Goal: Task Accomplishment & Management: Complete application form

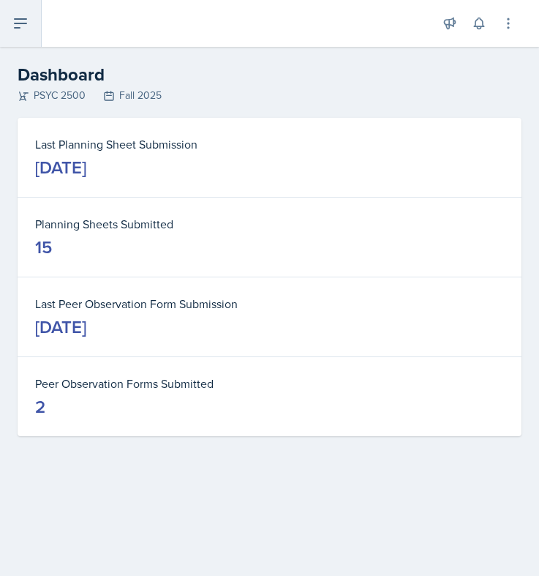
click at [32, 20] on button at bounding box center [21, 23] width 42 height 47
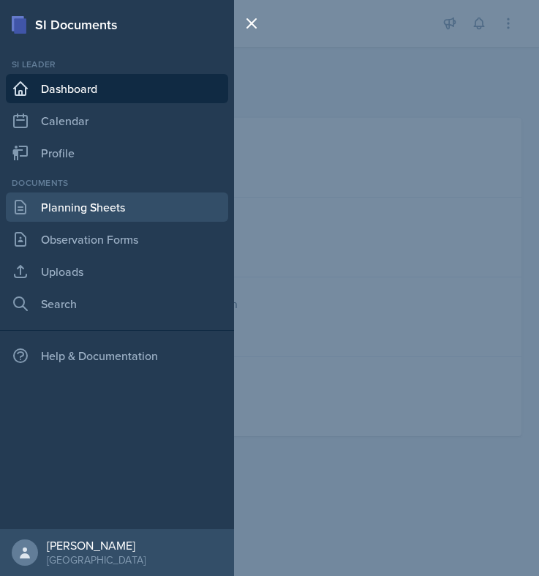
click at [151, 213] on link "Planning Sheets" at bounding box center [117, 206] width 222 height 29
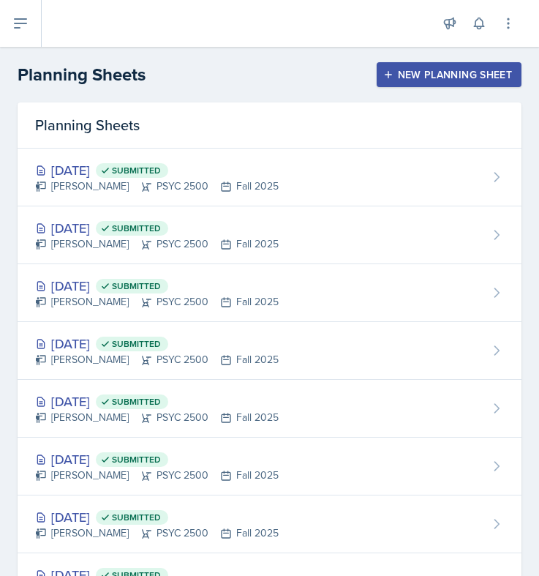
click at [404, 84] on button "New Planning Sheet" at bounding box center [449, 74] width 145 height 25
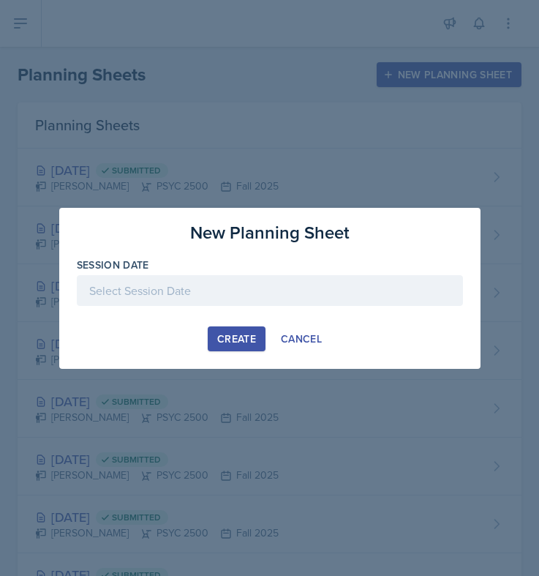
click at [255, 288] on div at bounding box center [270, 290] width 386 height 31
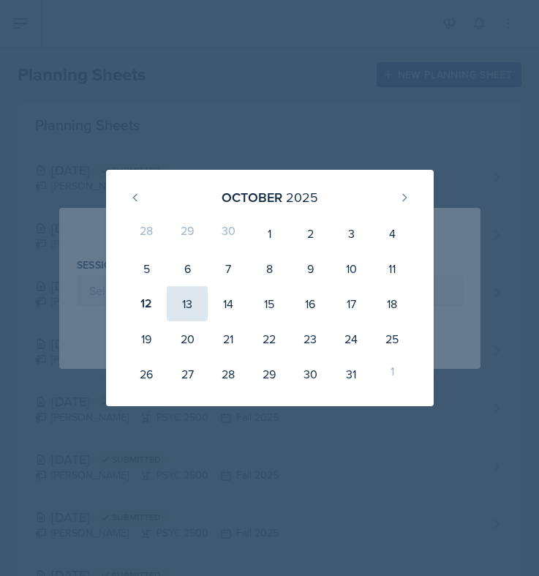
click at [195, 302] on div "13" at bounding box center [187, 303] width 41 height 35
type input "[DATE]"
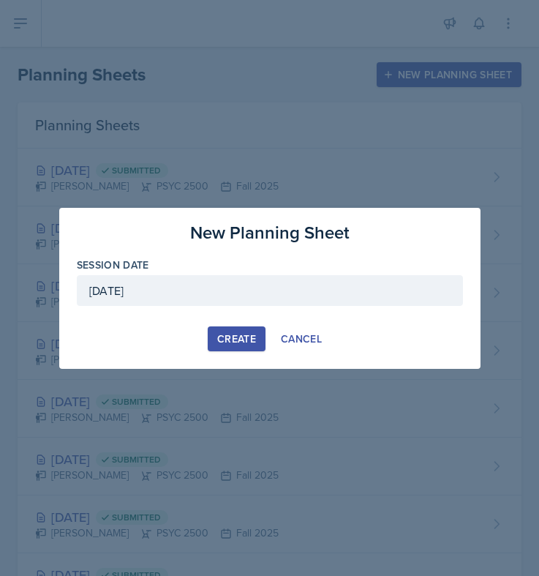
click at [233, 337] on div "Create" at bounding box center [236, 339] width 39 height 12
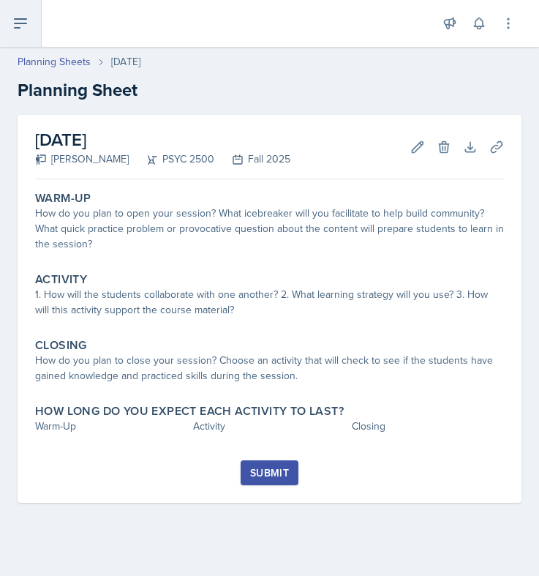
click at [19, 15] on icon at bounding box center [21, 24] width 18 height 18
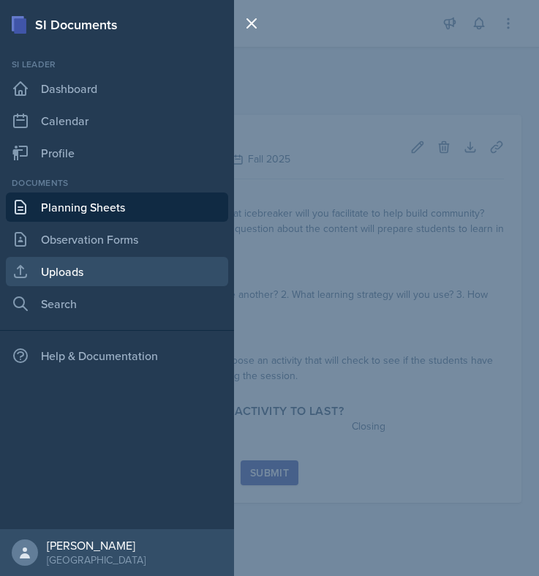
click at [82, 280] on link "Uploads" at bounding box center [117, 271] width 222 height 29
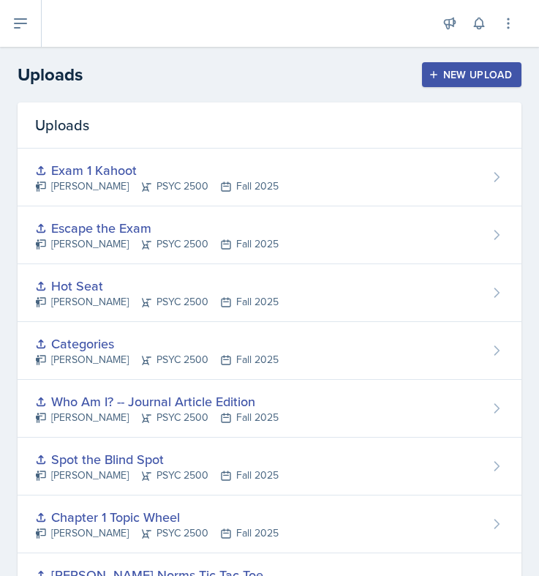
click at [444, 75] on div "New Upload" at bounding box center [471, 75] width 81 height 12
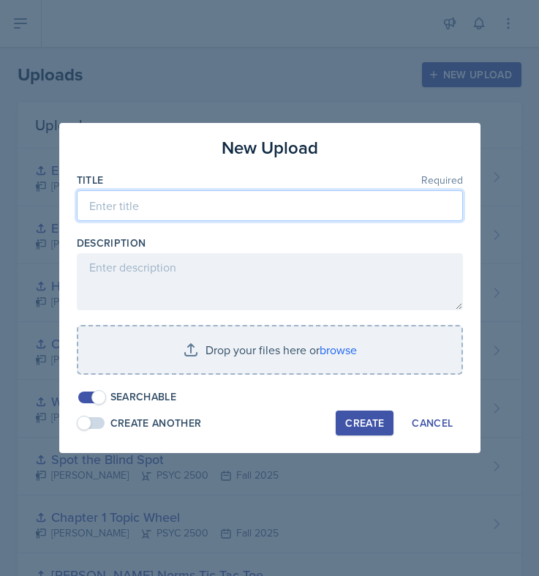
click at [170, 207] on input at bounding box center [270, 205] width 386 height 31
type input "Exam 1 Recap"
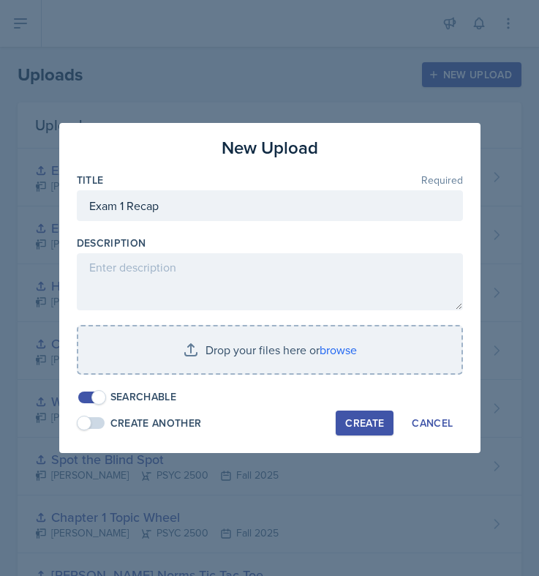
click at [369, 421] on div "Create" at bounding box center [364, 423] width 39 height 12
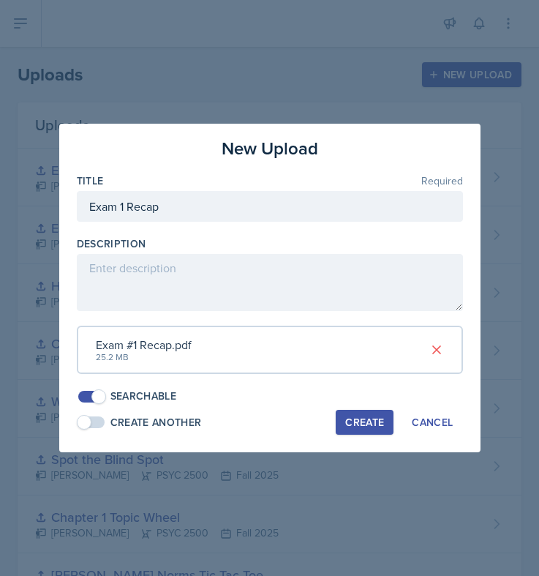
click at [377, 425] on div "Create" at bounding box center [364, 422] width 39 height 12
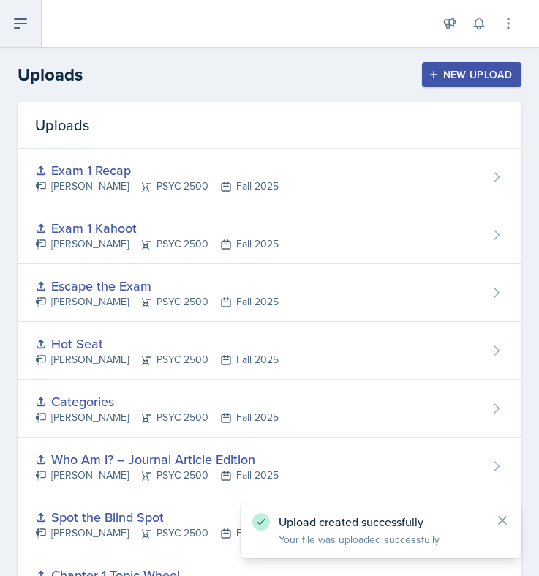
click at [14, 15] on icon at bounding box center [21, 24] width 18 height 18
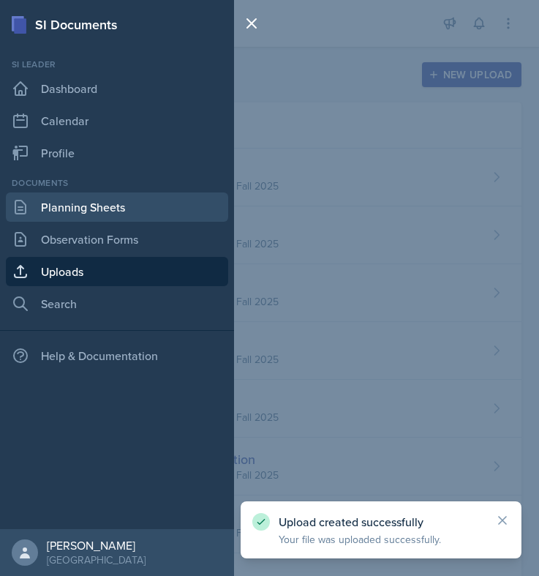
click at [78, 219] on link "Planning Sheets" at bounding box center [117, 206] width 222 height 29
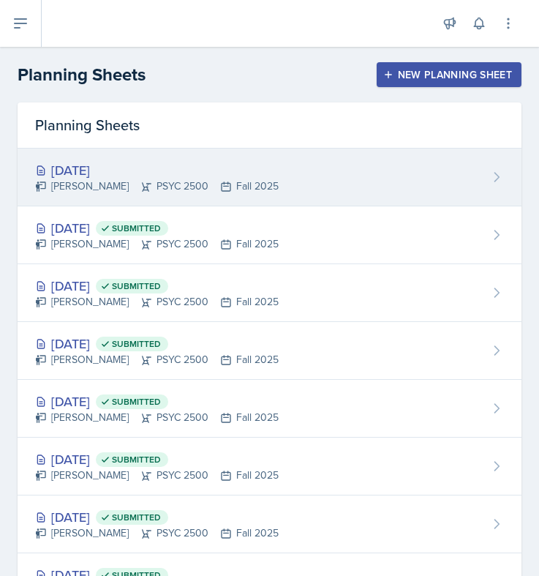
click at [129, 166] on div "[DATE]" at bounding box center [157, 170] width 244 height 20
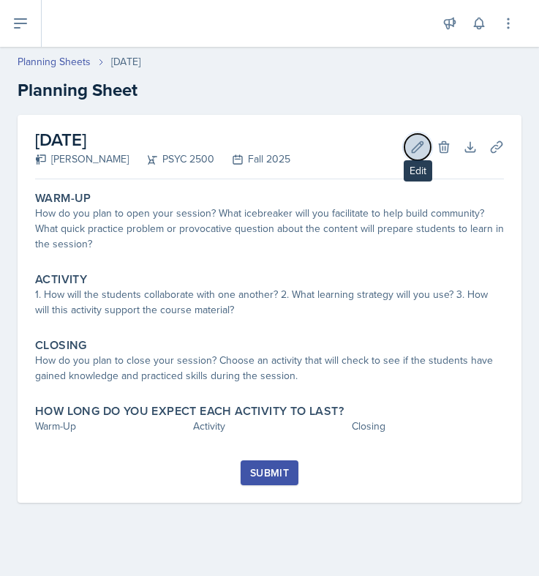
click at [410, 143] on icon at bounding box center [417, 147] width 15 height 15
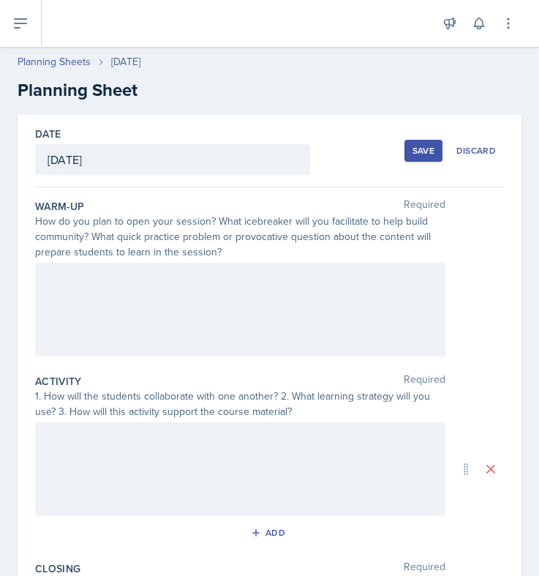
click at [221, 300] on div at bounding box center [240, 310] width 410 height 94
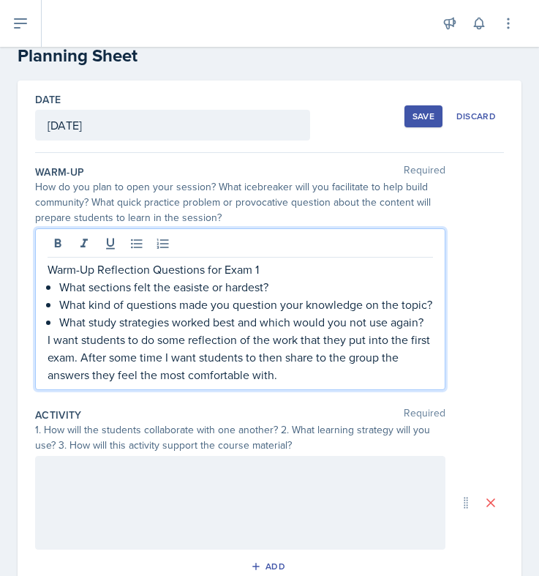
scroll to position [42, 0]
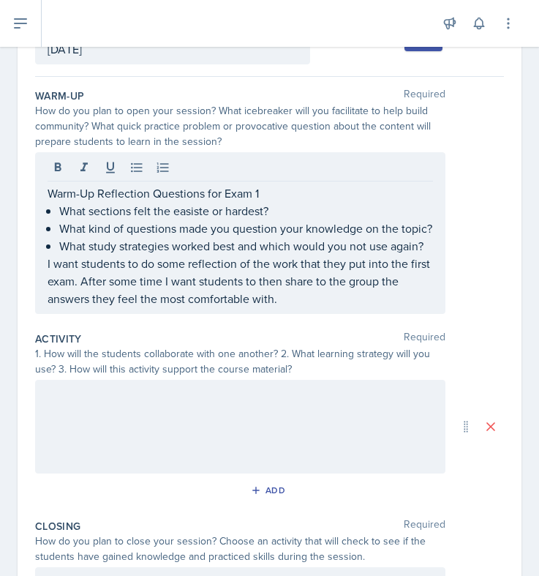
click at [184, 473] on div at bounding box center [240, 427] width 410 height 94
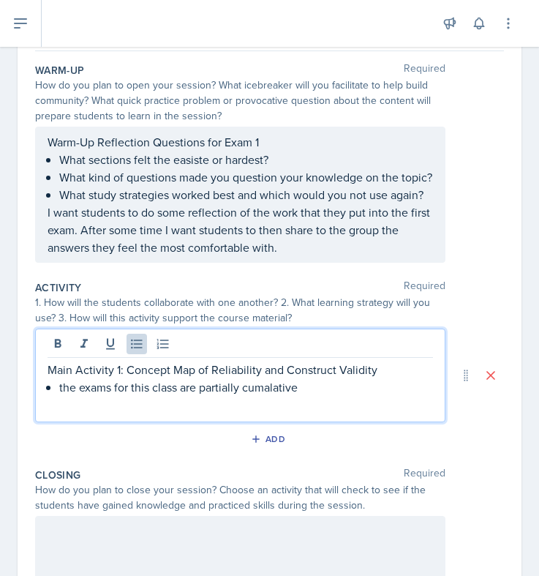
click at [268, 396] on p "the exams for this class are partially cumalative" at bounding box center [246, 387] width 374 height 18
click at [317, 396] on p "the exams for this class are partially cummalative" at bounding box center [246, 387] width 374 height 18
click at [297, 396] on p "the exams for this class are partially cummalative" at bounding box center [246, 387] width 374 height 18
copy p "cummalative"
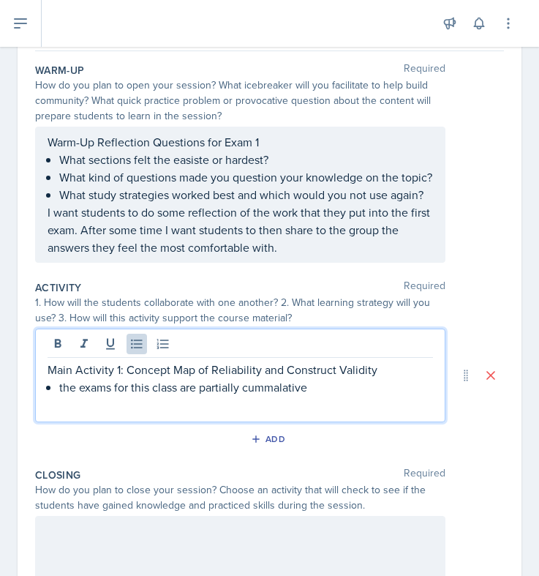
click at [282, 396] on p "the exams for this class are partially cummalative" at bounding box center [246, 387] width 374 height 18
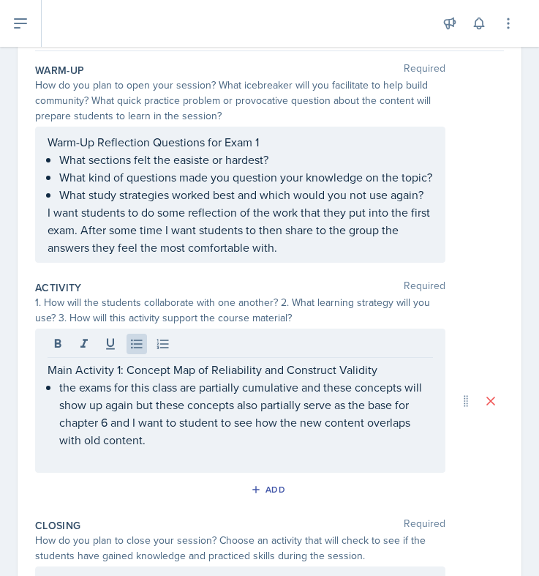
click at [257, 448] on p "the exams for this class are partially cumulative and these concepts will show …" at bounding box center [246, 413] width 374 height 70
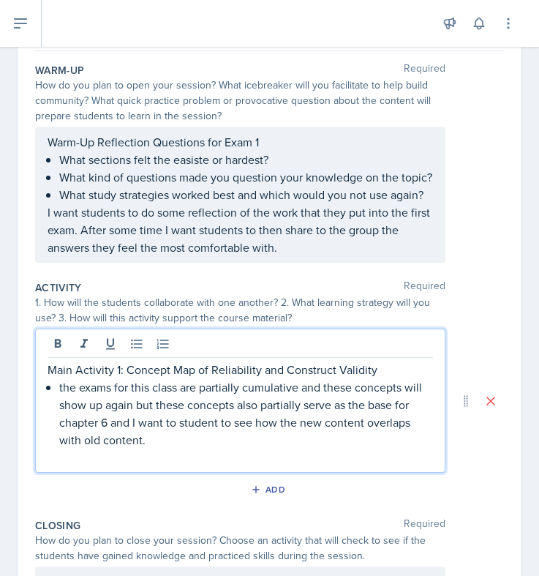
click at [377, 378] on p "Main Activity 1: Concept Map of Reliability and Construct Validity" at bounding box center [240, 370] width 385 height 18
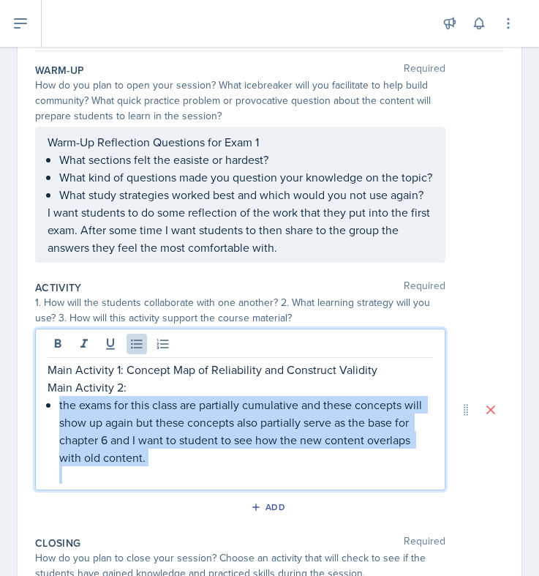
drag, startPoint x: 59, startPoint y: 439, endPoint x: 223, endPoint y: 507, distance: 178.0
click at [225, 483] on div "Main Activity 1: Concept Map of Reliability and Construct Validity Main Activit…" at bounding box center [240, 422] width 385 height 123
copy li "the exams for this class are partially cumulative and these concepts will show …"
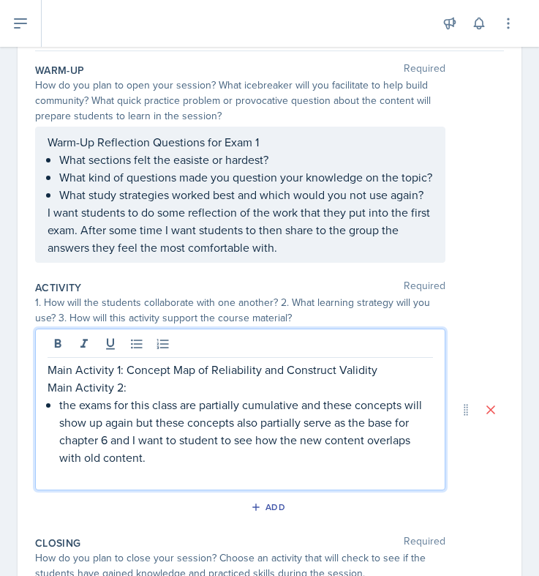
click at [407, 396] on p "Main Activity 2:" at bounding box center [240, 387] width 385 height 18
click at [393, 378] on p "Main Activity 1: Concept Map of Reliability and Construct Validity" at bounding box center [240, 370] width 385 height 18
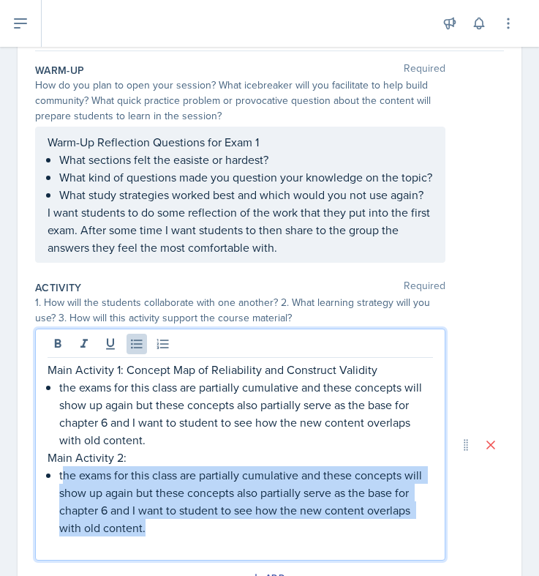
drag, startPoint x: 197, startPoint y: 563, endPoint x: 66, endPoint y: 510, distance: 141.8
click at [66, 510] on p "the exams for this class are partially cumulative and these concepts will show …" at bounding box center [246, 501] width 374 height 70
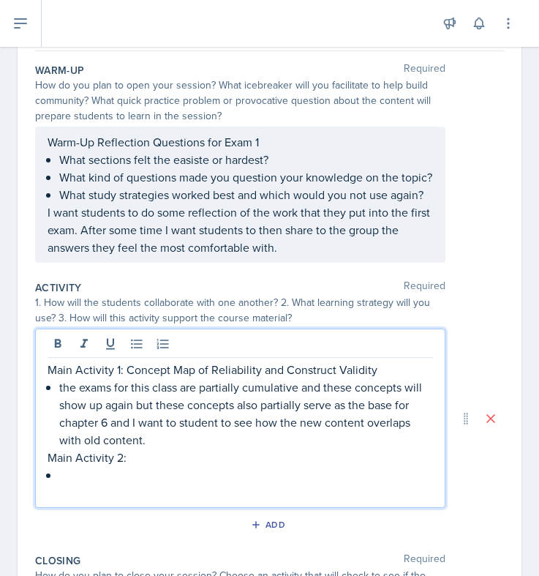
click at [142, 466] on p "Main Activity 2:" at bounding box center [240, 457] width 385 height 18
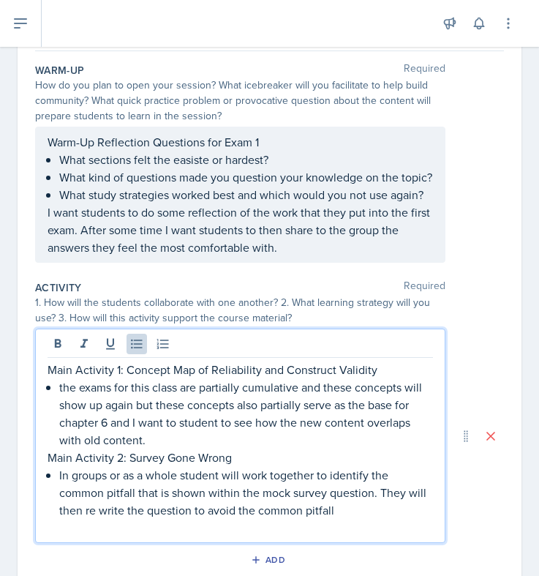
click at [135, 518] on p "In groups or as a whole student will work together to identify the common pitfa…" at bounding box center [246, 492] width 374 height 53
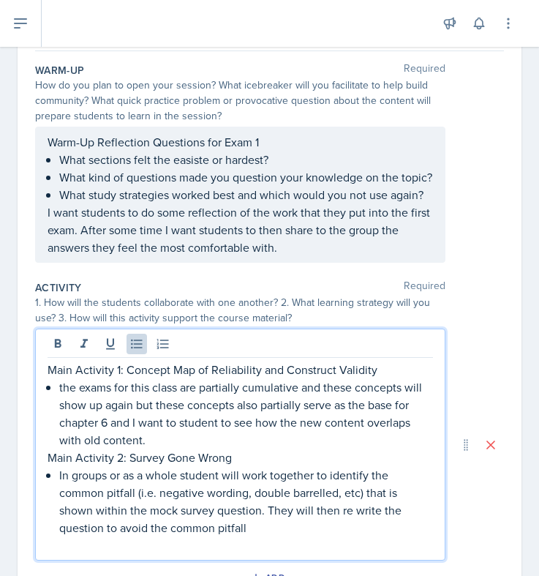
click at [320, 524] on p "In groups or as a whole student will work together to identify the common pitfa…" at bounding box center [246, 501] width 374 height 70
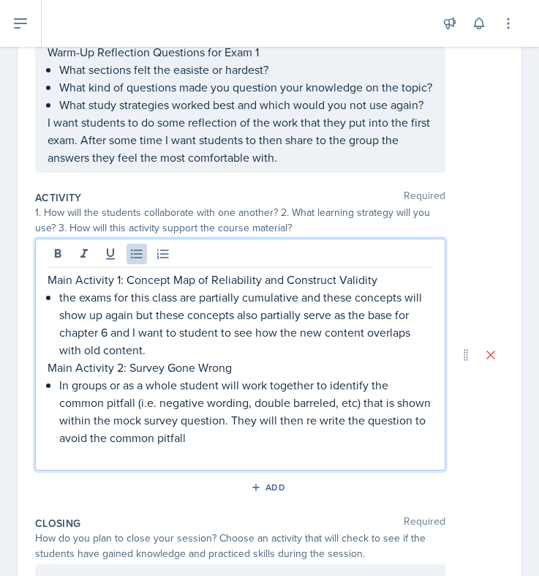
scroll to position [287, 0]
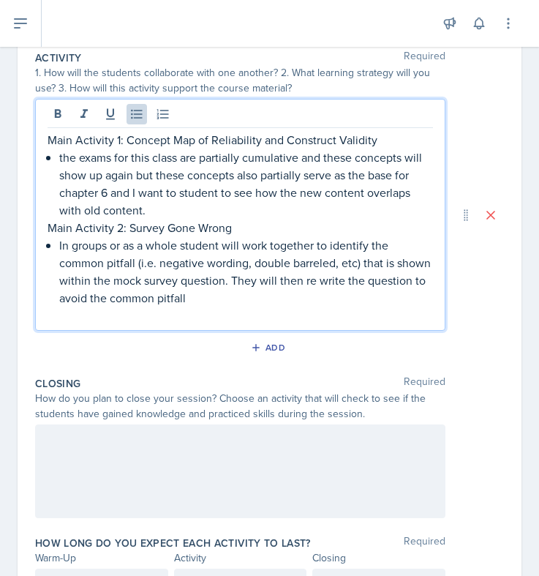
click at [312, 448] on p at bounding box center [240, 440] width 385 height 18
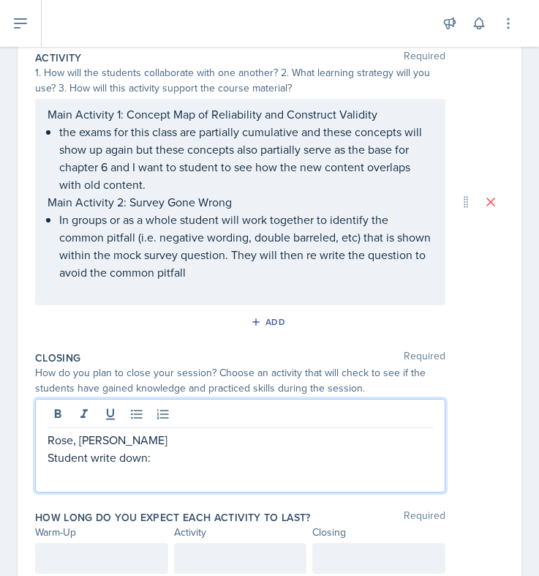
click at [150, 466] on p "Student write down:" at bounding box center [240, 457] width 385 height 18
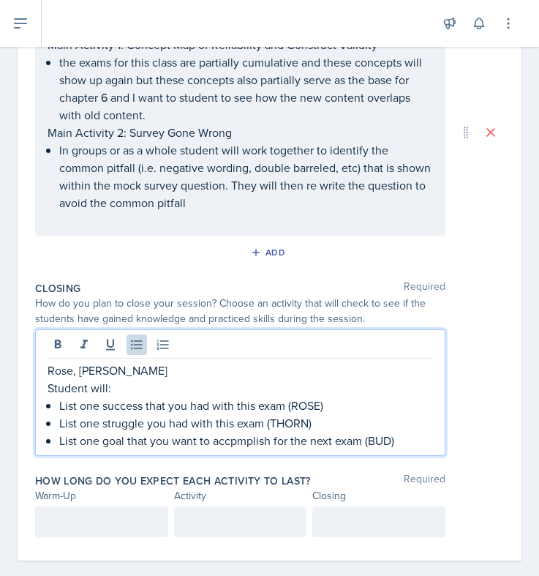
scroll to position [457, 0]
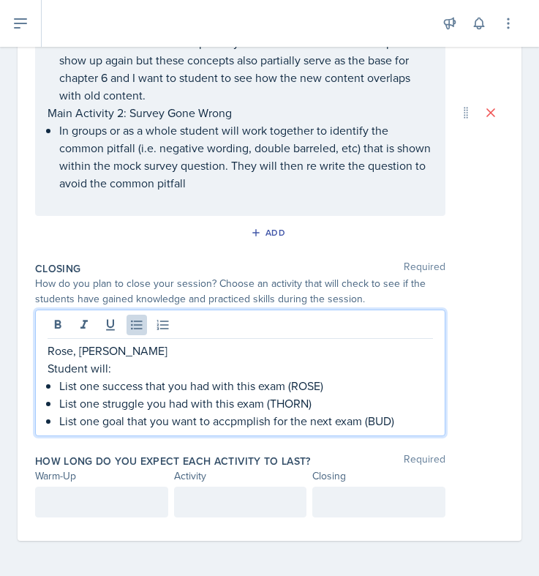
click at [233, 429] on p "List one goal that you want to accpmplish for the next exam (BUD)" at bounding box center [246, 421] width 374 height 18
click at [403, 419] on p "List one goal that you want to accomplish for the next exam (BUD)" at bounding box center [246, 421] width 374 height 18
click at [103, 509] on div at bounding box center [101, 501] width 133 height 31
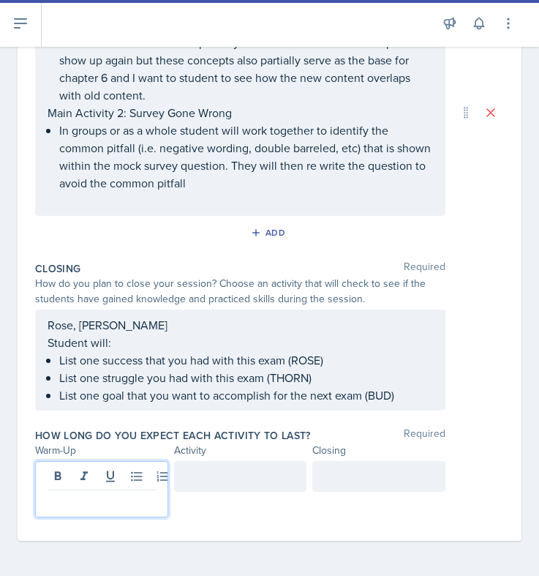
scroll to position [464, 0]
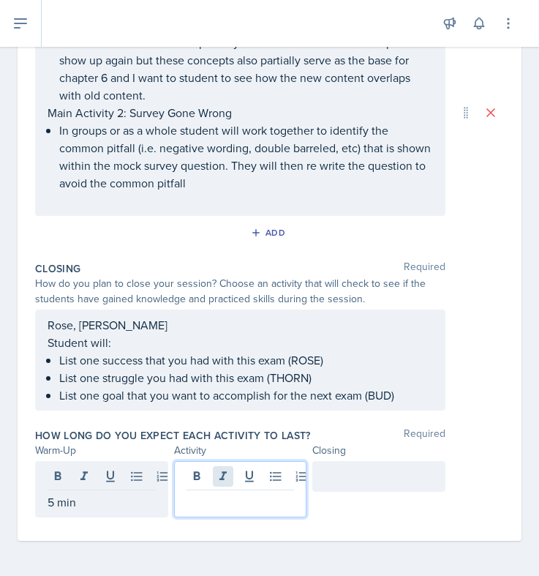
click at [213, 508] on div at bounding box center [240, 489] width 133 height 56
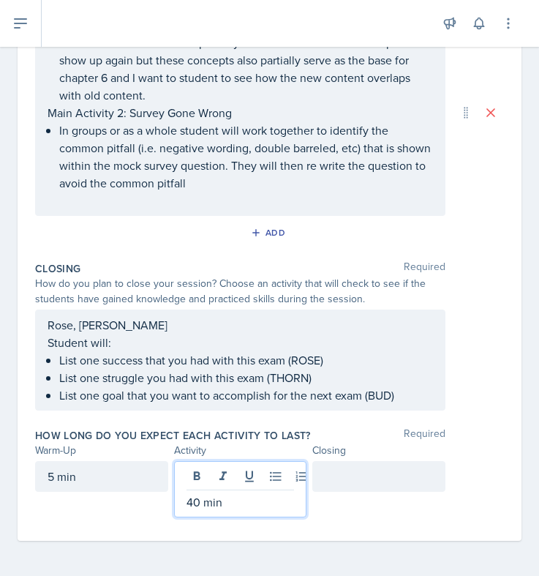
click at [353, 491] on div at bounding box center [378, 476] width 133 height 31
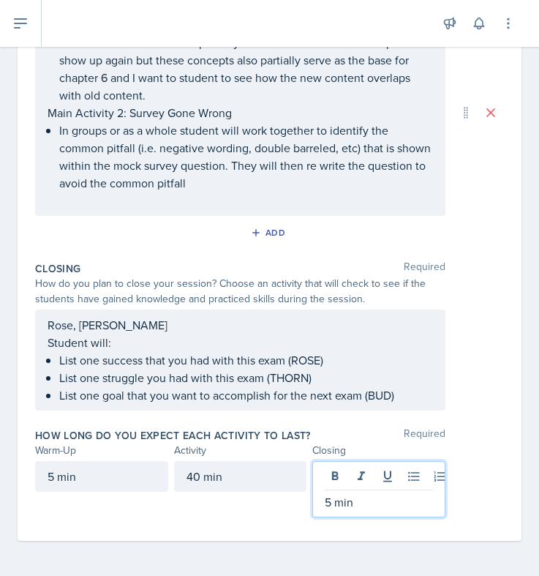
click at [479, 410] on div "[PERSON_NAME], [PERSON_NAME] Student will: List one success that you had with t…" at bounding box center [269, 359] width 469 height 101
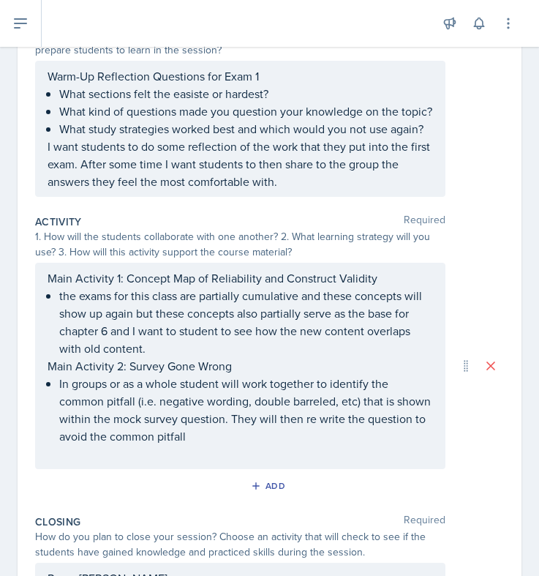
scroll to position [0, 0]
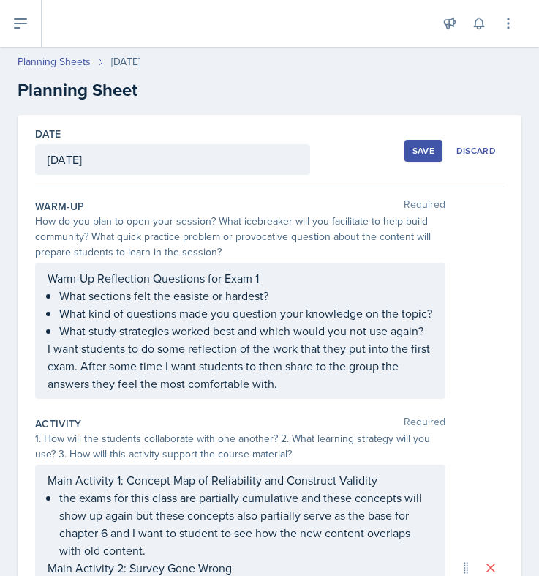
click at [412, 145] on div "Save" at bounding box center [423, 151] width 22 height 12
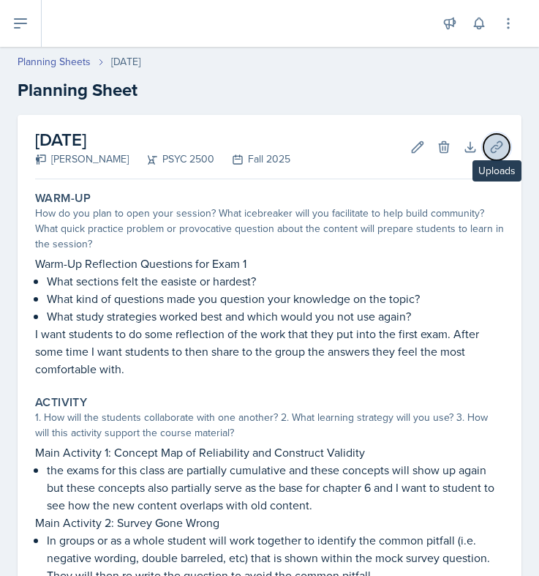
click at [491, 140] on icon at bounding box center [496, 147] width 15 height 15
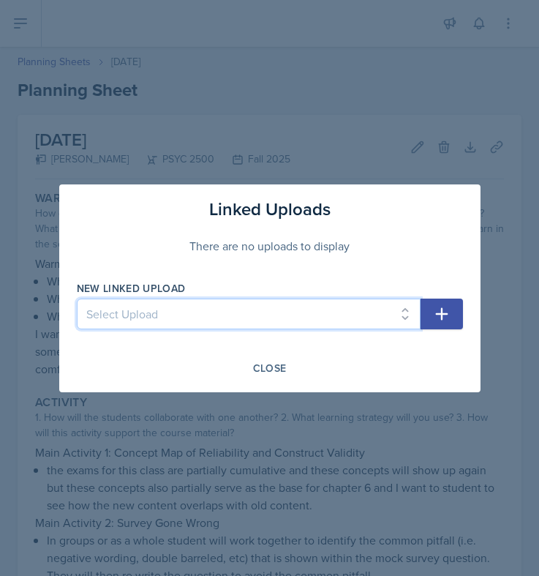
click at [365, 328] on select "Select Upload Chapter 1 Jeopardy & Dice-Breaker [PERSON_NAME] Norms Tic-Tac-Toe…" at bounding box center [249, 313] width 344 height 31
select select "7b0eba07-f569-4973-970e-3a93892f00b1"
click at [77, 298] on select "Select Upload Chapter 1 Jeopardy & Dice-Breaker [PERSON_NAME] Norms Tic-Tac-Toe…" at bounding box center [249, 313] width 344 height 31
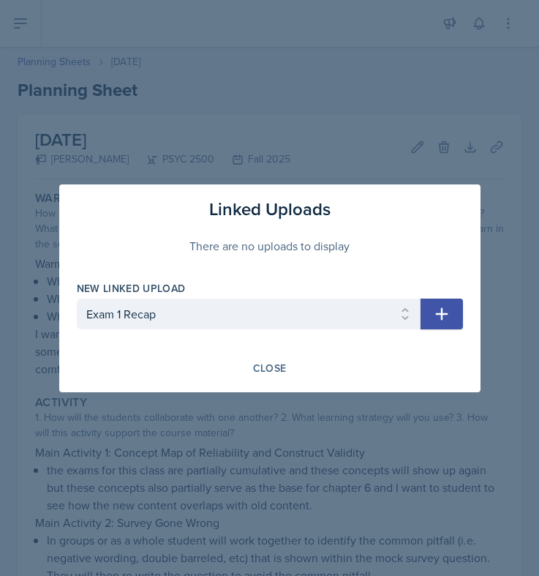
click at [437, 314] on icon "button" at bounding box center [442, 314] width 18 height 18
select select
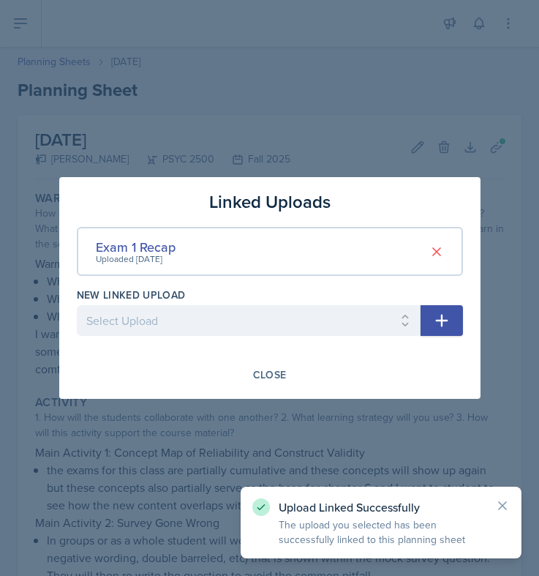
click at [356, 449] on div at bounding box center [269, 288] width 539 height 576
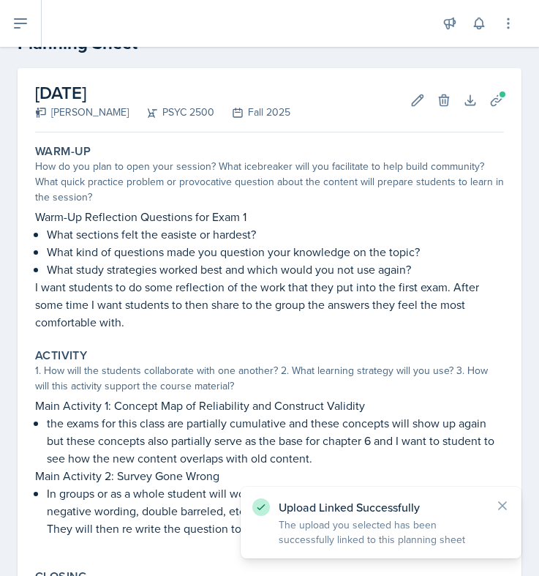
scroll to position [345, 0]
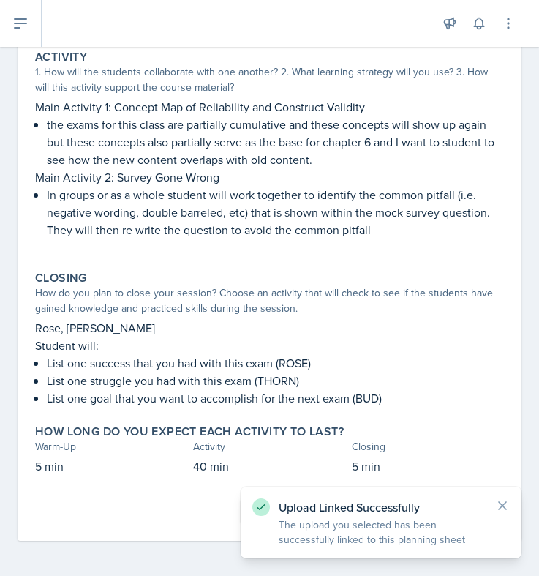
click at [241, 505] on button "Submit" at bounding box center [270, 510] width 58 height 25
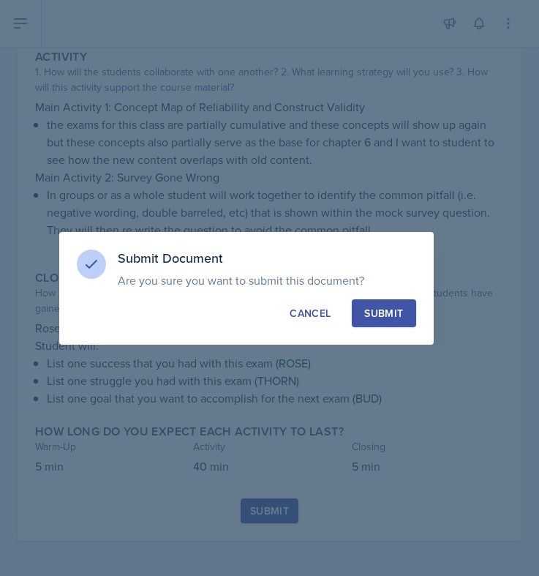
click at [412, 317] on button "Submit" at bounding box center [384, 313] width 64 height 28
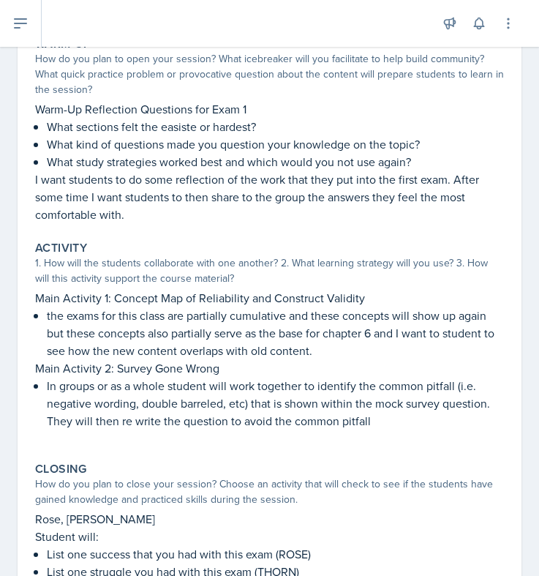
scroll to position [133, 0]
